Goal: Check status: Check status

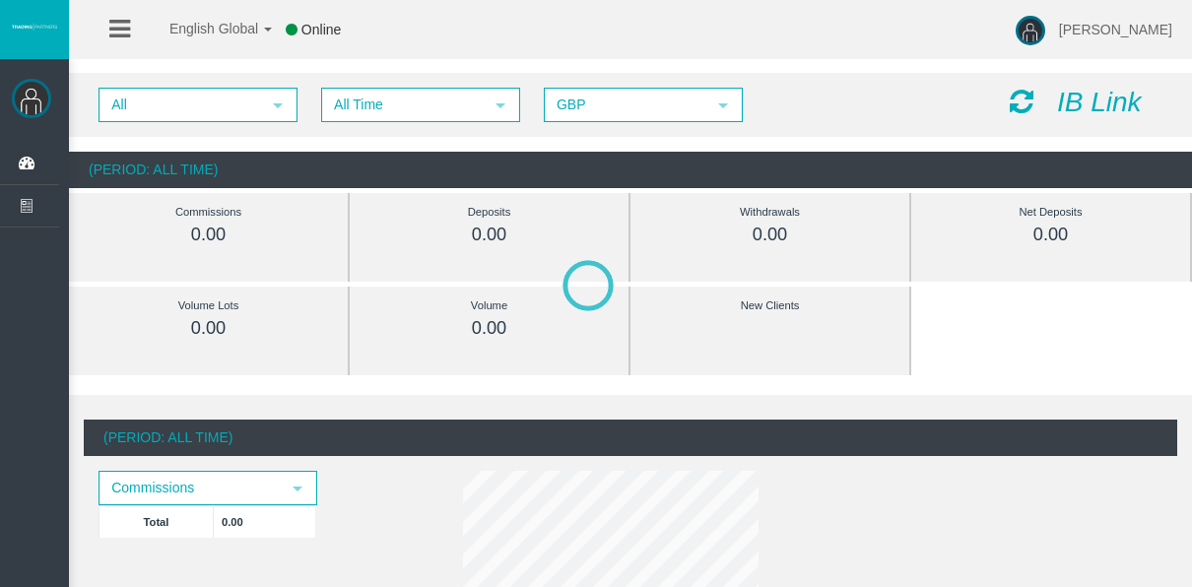
click at [444, 131] on div "All select All Time select 5 GBP select GBP IB Link" at bounding box center [630, 105] width 1123 height 64
click at [444, 119] on span "All Time select" at bounding box center [420, 105] width 197 height 33
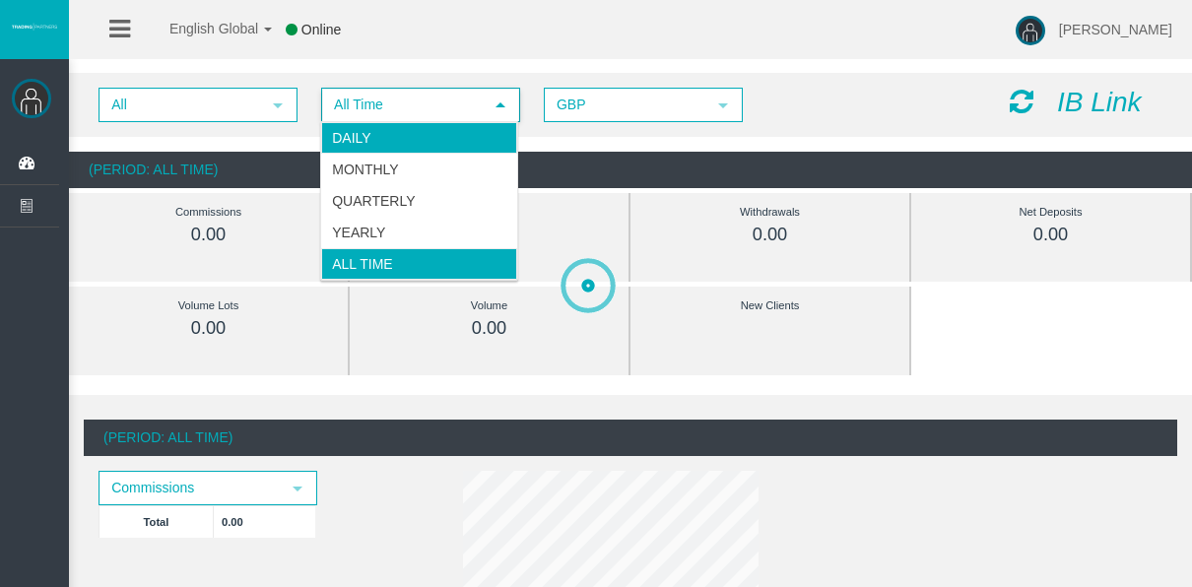
click at [452, 145] on li "Daily" at bounding box center [419, 138] width 196 height 32
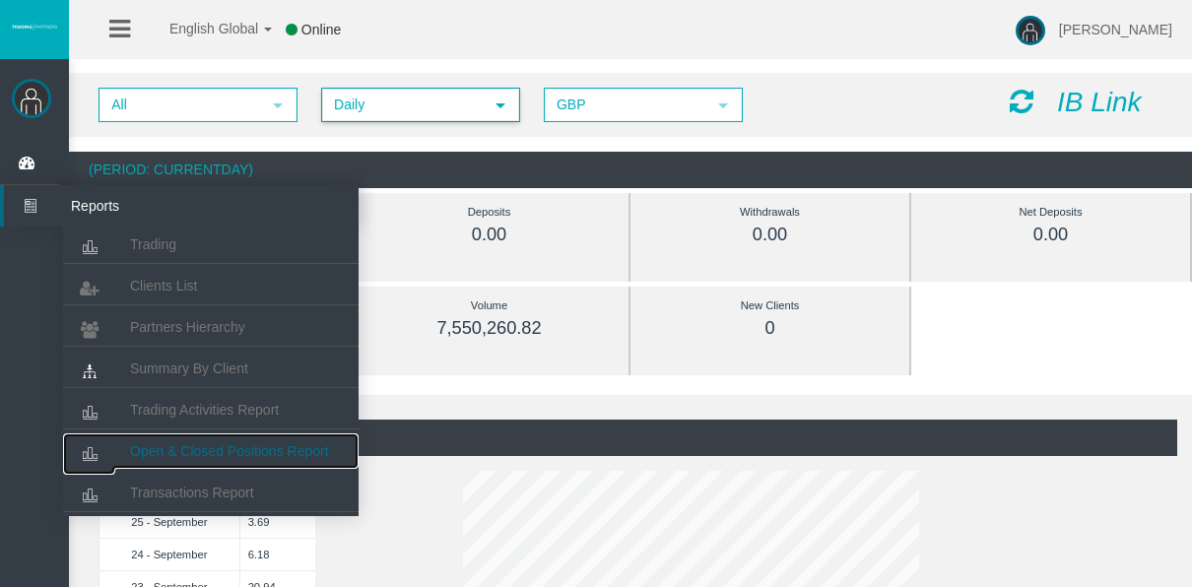
click at [201, 440] on link "Open & Closed Positions Report" at bounding box center [211, 450] width 296 height 35
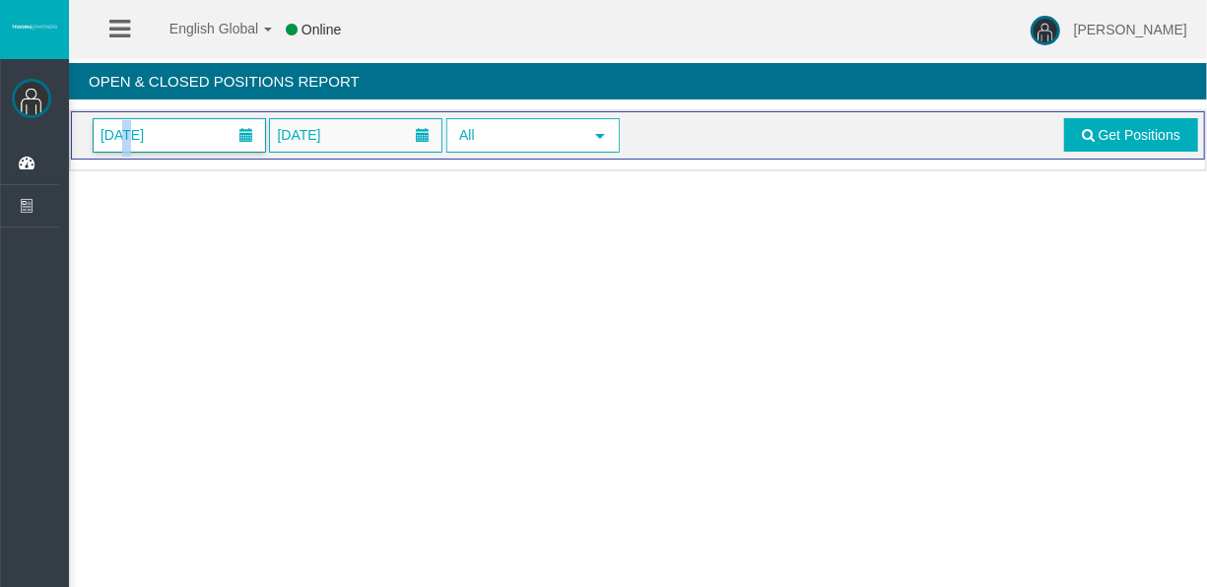
click at [124, 146] on span "[DATE]" at bounding box center [122, 135] width 55 height 28
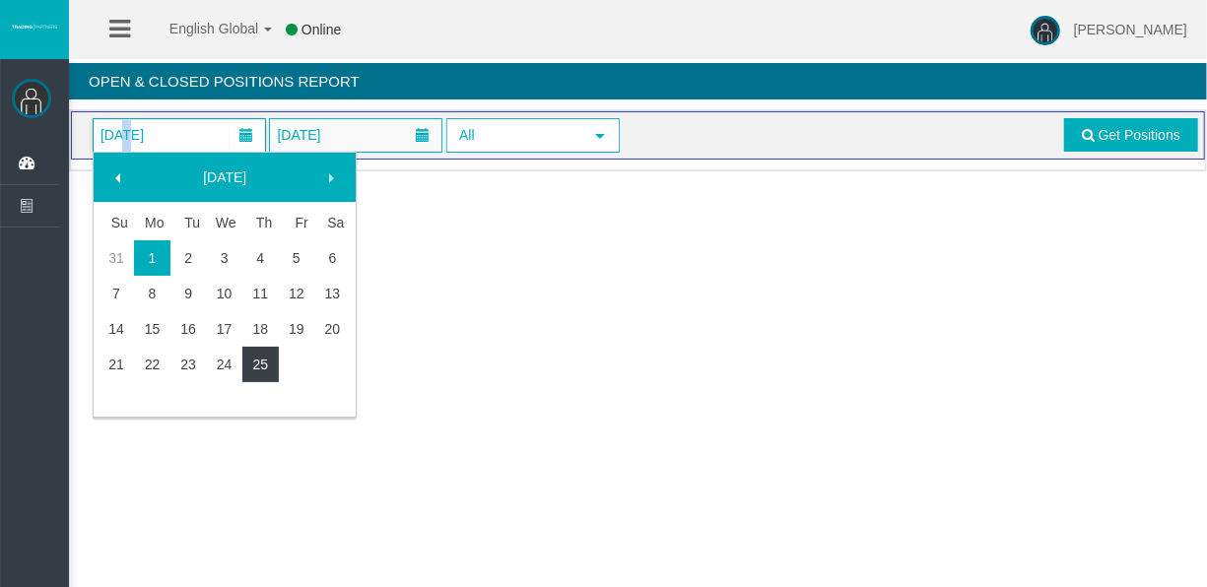
click at [265, 368] on link "25" at bounding box center [260, 364] width 36 height 35
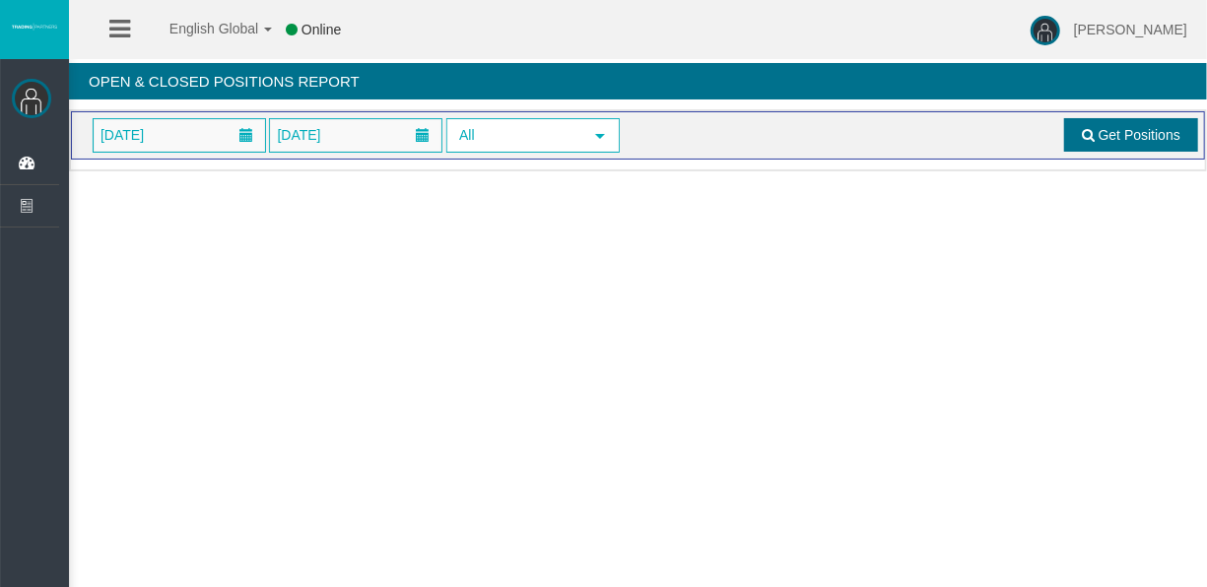
click at [1064, 128] on link "Get Positions" at bounding box center [1131, 134] width 134 height 33
